Goal: Check status: Check status

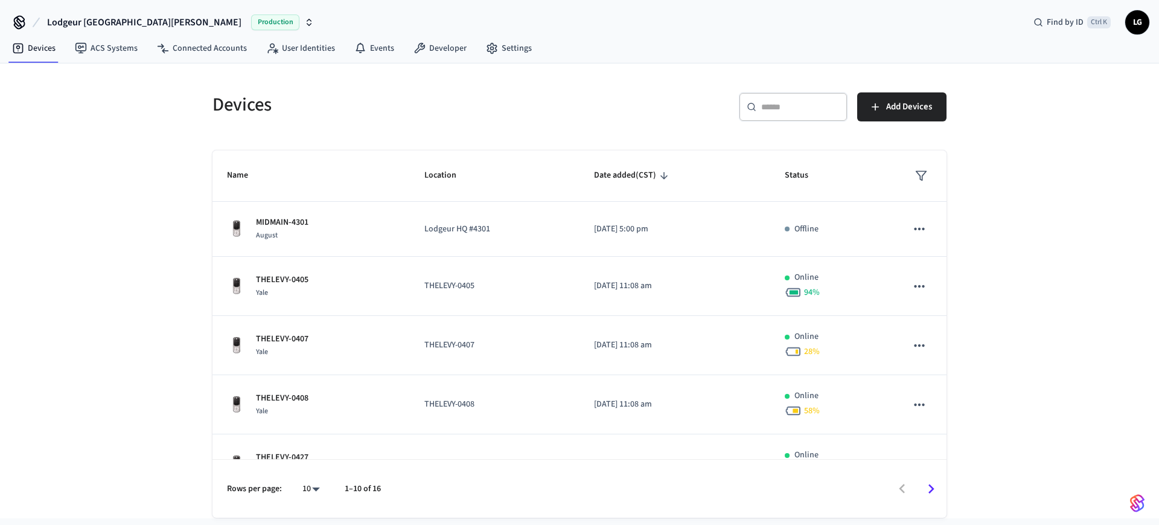
click at [823, 101] on input "text" at bounding box center [800, 107] width 78 height 12
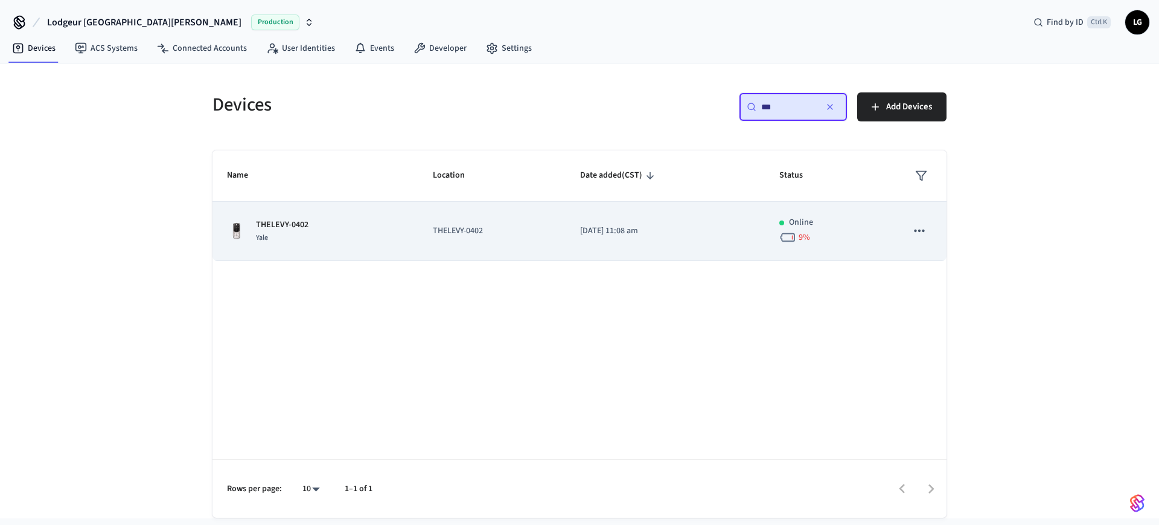
type input "***"
click at [354, 223] on div "THELEVY-0402 [GEOGRAPHIC_DATA]" at bounding box center [315, 231] width 177 height 25
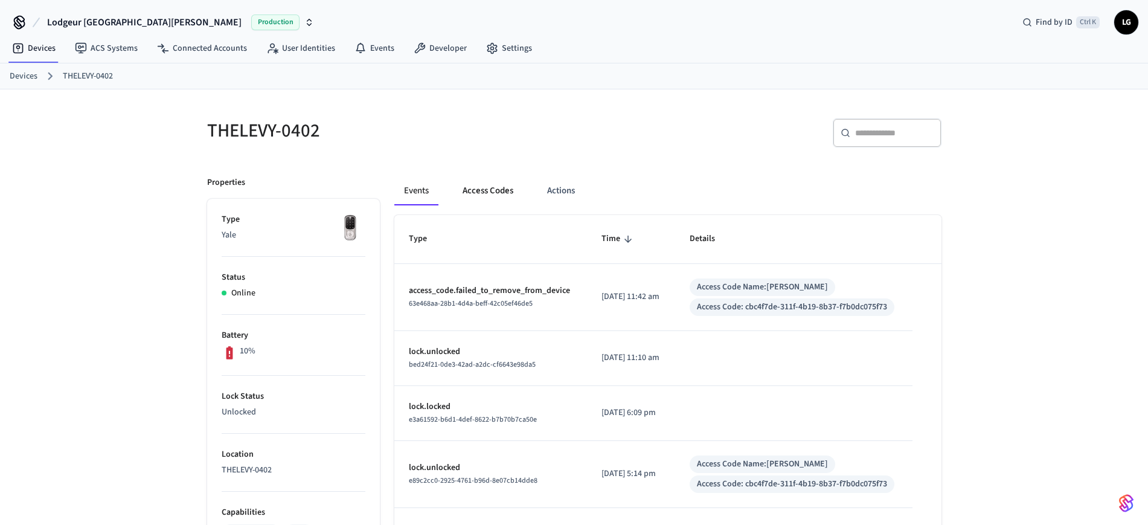
click at [487, 185] on button "Access Codes" at bounding box center [488, 190] width 70 height 29
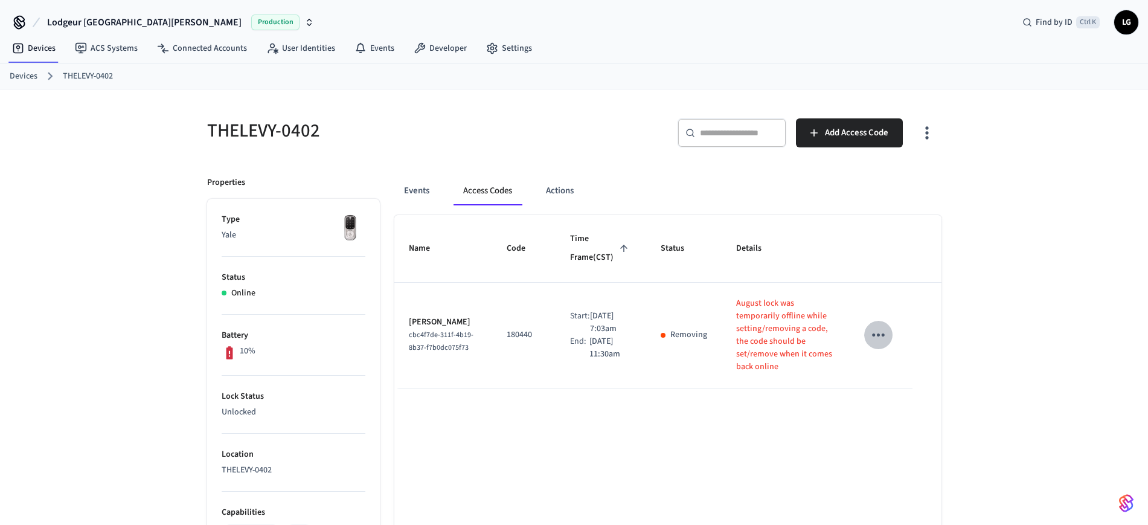
click at [878, 333] on icon "sticky table" at bounding box center [878, 334] width 13 height 3
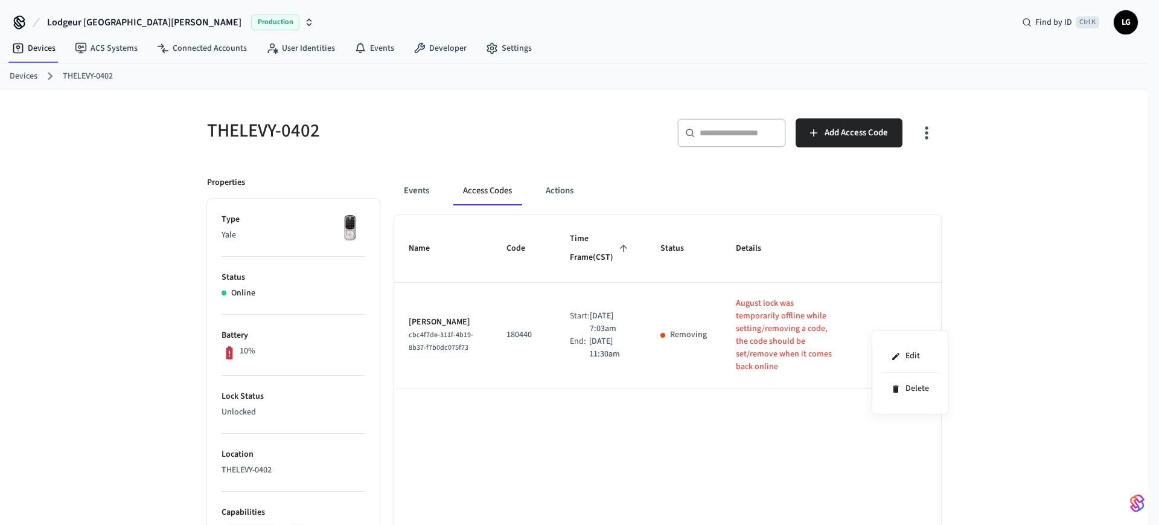
click at [786, 436] on div at bounding box center [579, 262] width 1159 height 525
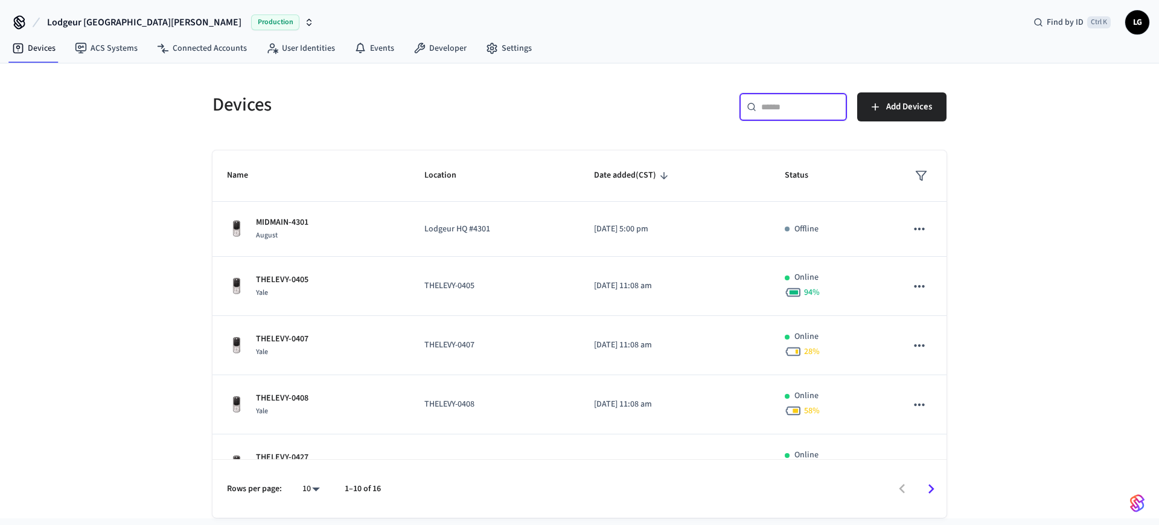
click at [825, 105] on input "text" at bounding box center [800, 107] width 78 height 12
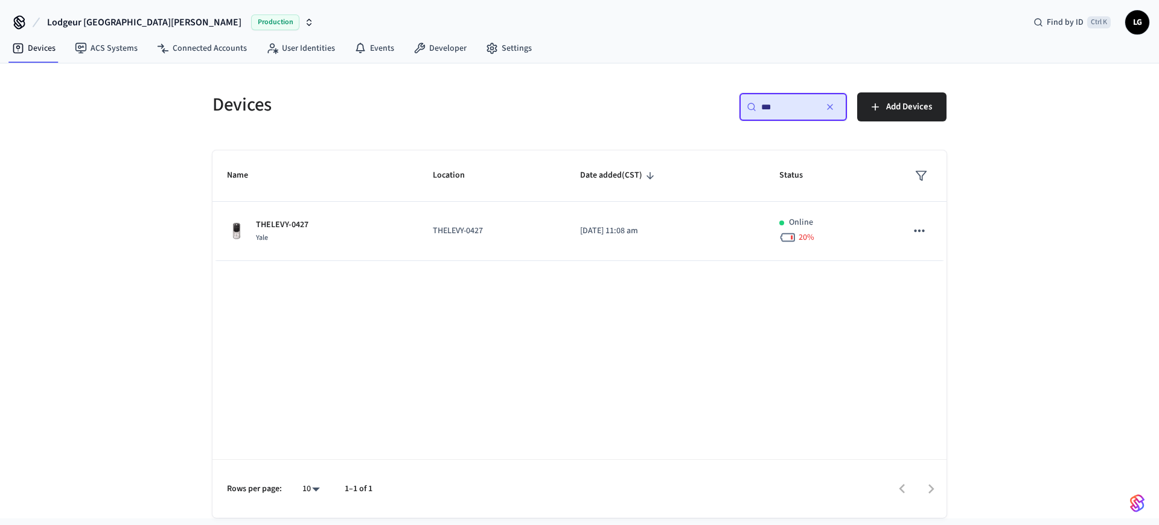
type input "***"
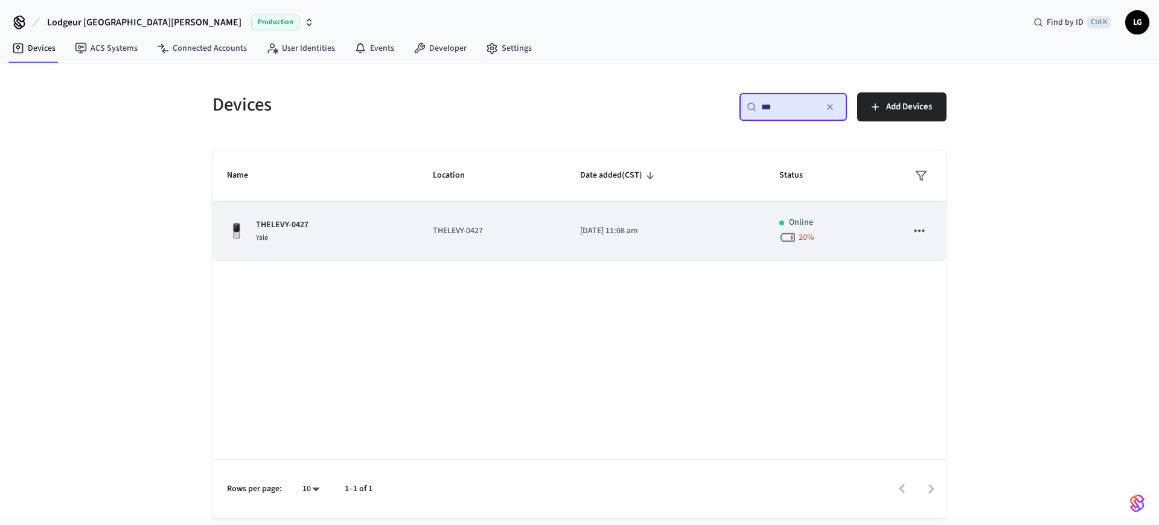
click at [275, 231] on div "Yale" at bounding box center [282, 237] width 53 height 13
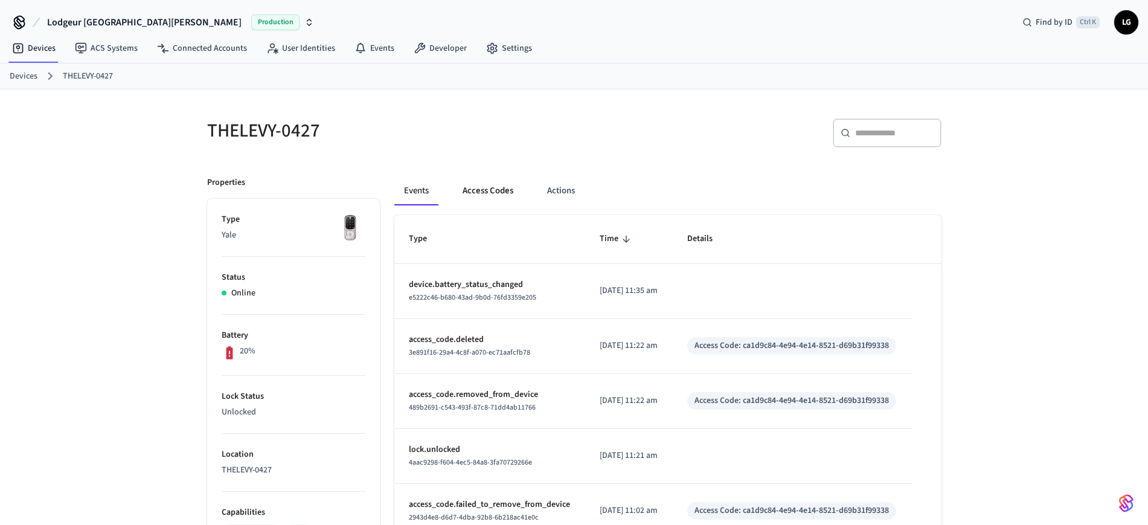
click at [475, 182] on button "Access Codes" at bounding box center [488, 190] width 70 height 29
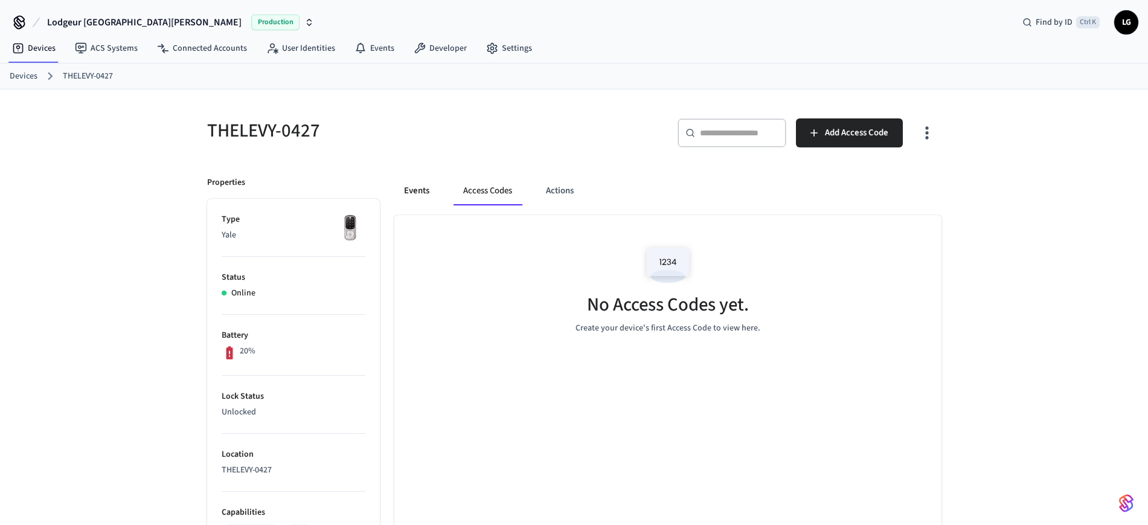
click at [417, 182] on button "Events" at bounding box center [416, 190] width 45 height 29
